Goal: Task Accomplishment & Management: Manage account settings

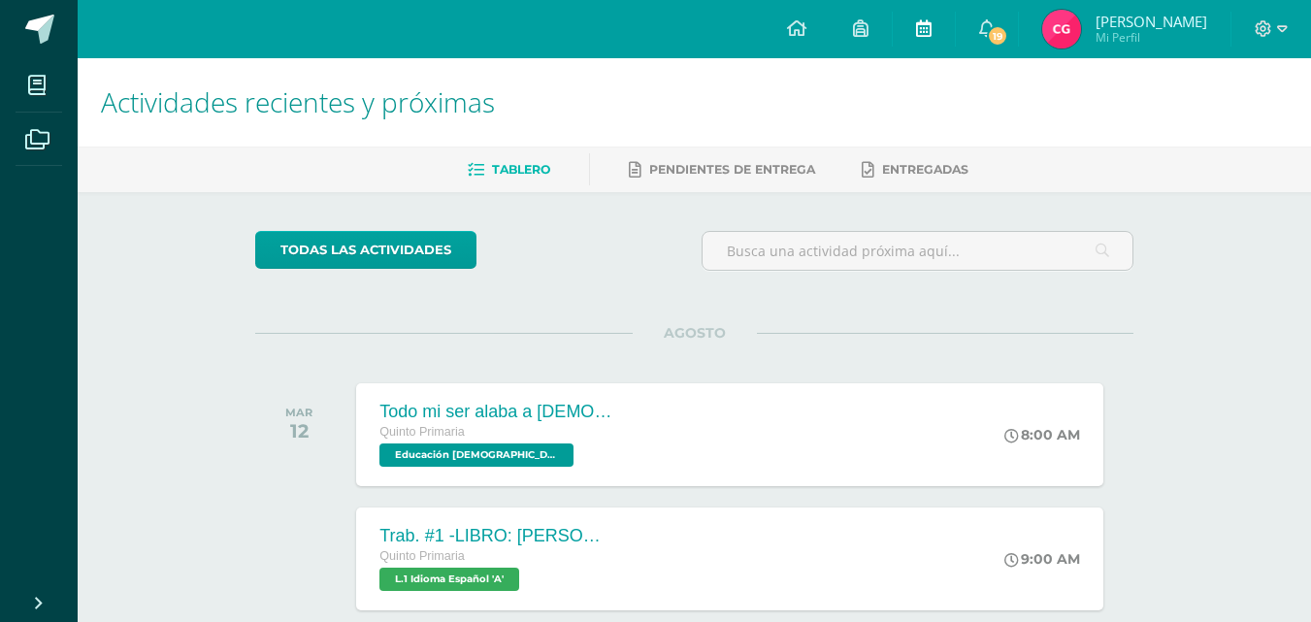
click at [939, 41] on link at bounding box center [923, 29] width 62 height 58
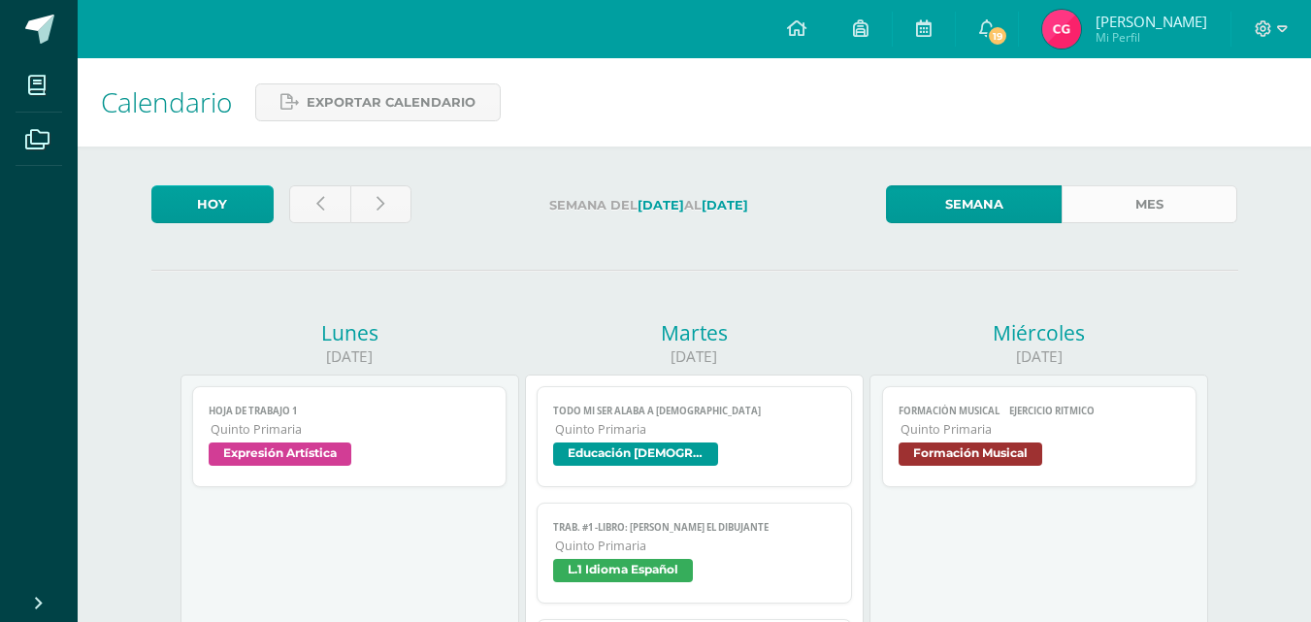
click at [1158, 199] on link "Mes" at bounding box center [1149, 204] width 176 height 38
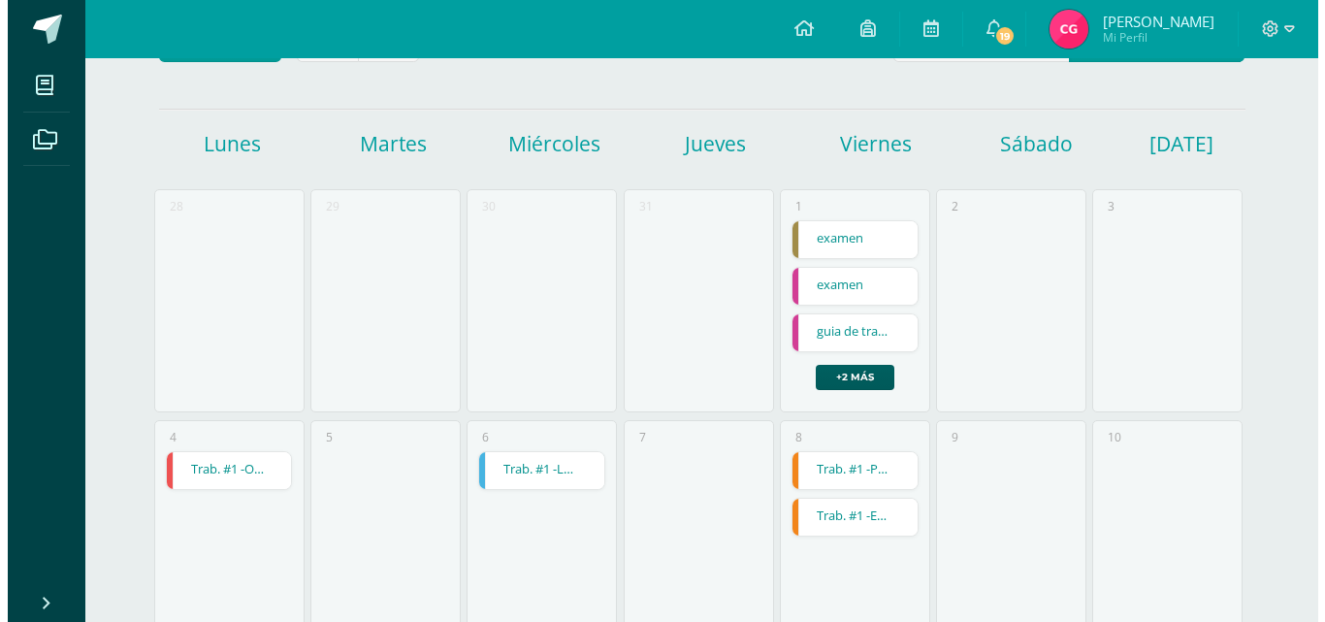
scroll to position [161, 0]
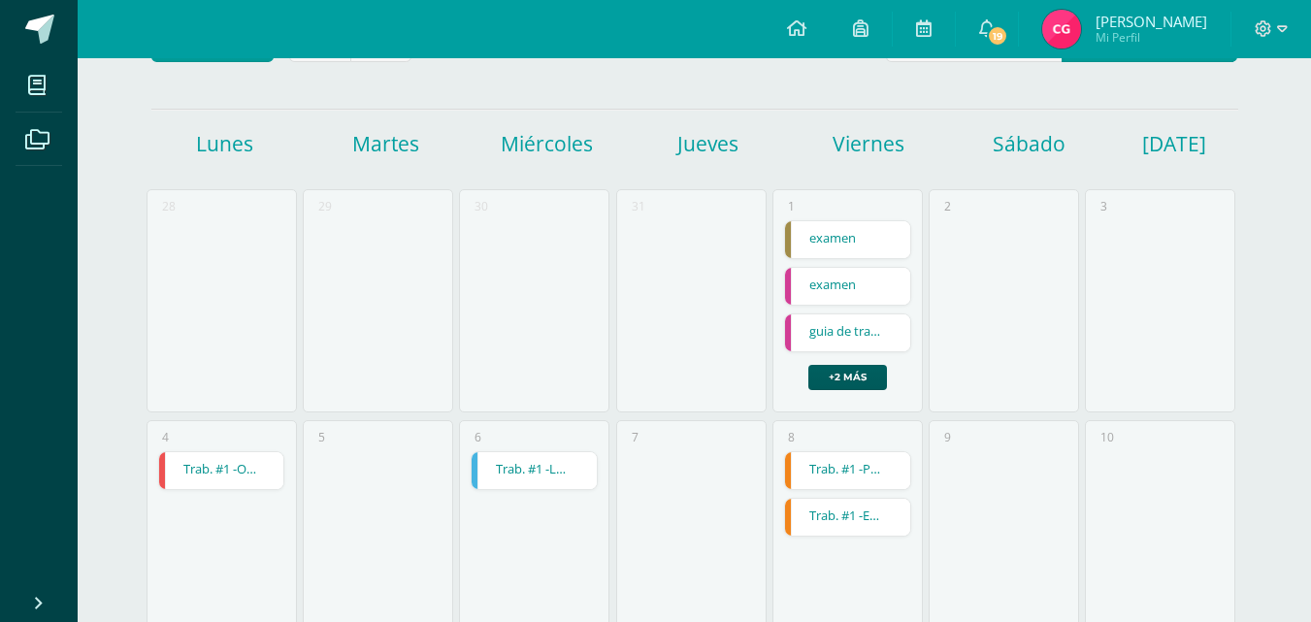
click at [221, 475] on link "Trab. #1 -OPERACIONES CON DECIMALES (ADICIÓN Y SUSTRACCIÓN)" at bounding box center [221, 470] width 125 height 37
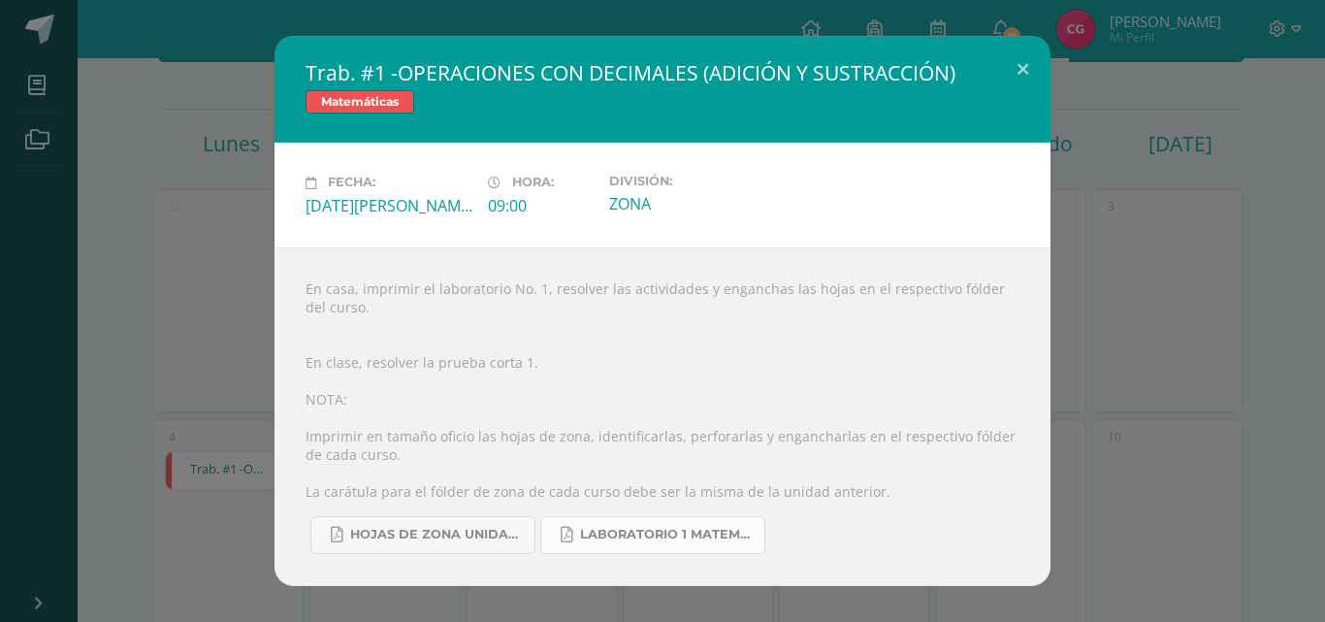
click at [596, 545] on link "LABORATORIO 1 MATEMÁTICA (1).pdf" at bounding box center [652, 535] width 225 height 38
click at [449, 539] on span "HOJAS DE ZONA UNIDAD 4 2025.pdf" at bounding box center [437, 535] width 175 height 16
